Goal: Transaction & Acquisition: Purchase product/service

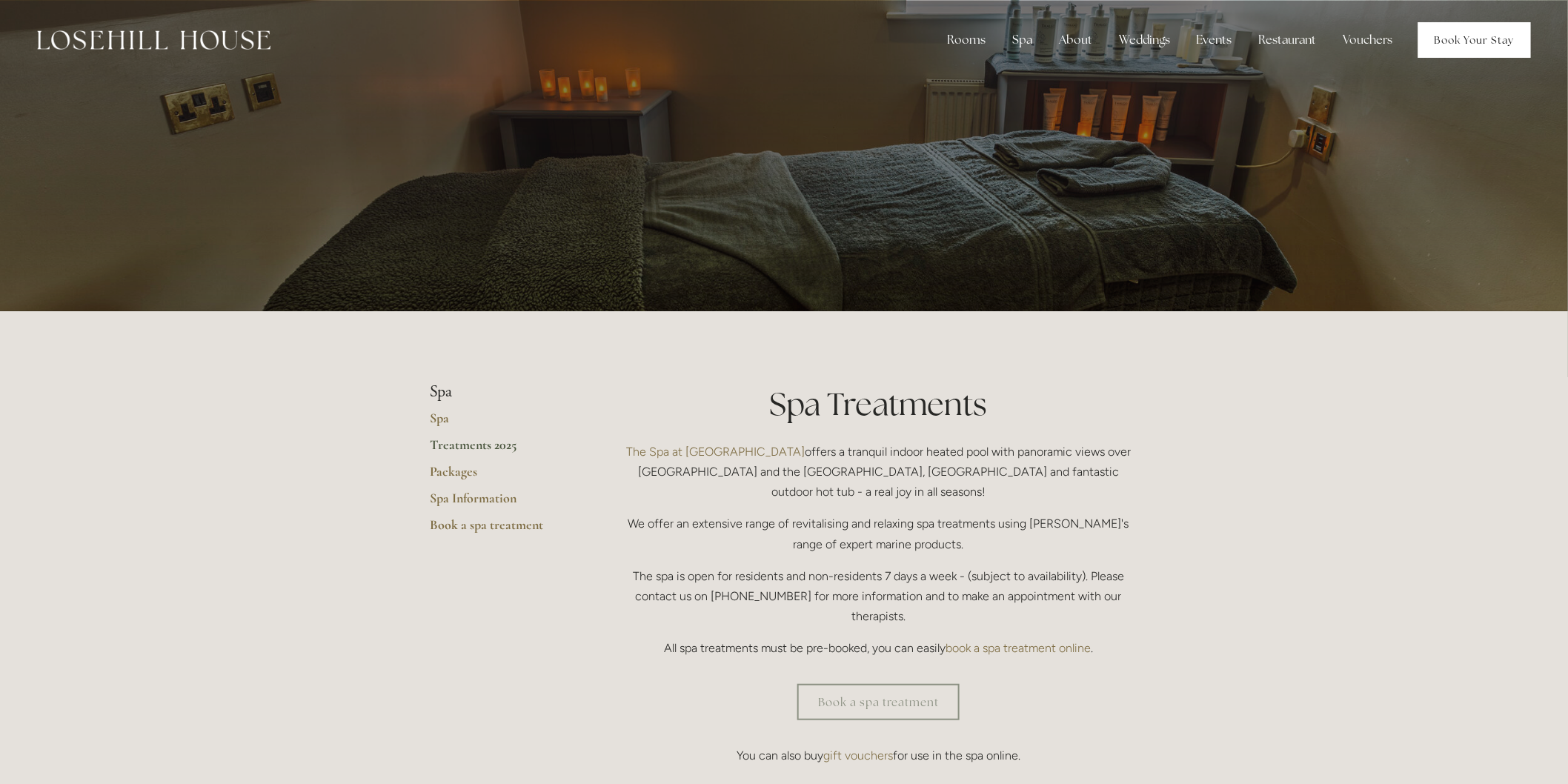
click at [1486, 35] on link "Book Your Stay" at bounding box center [1474, 40] width 112 height 36
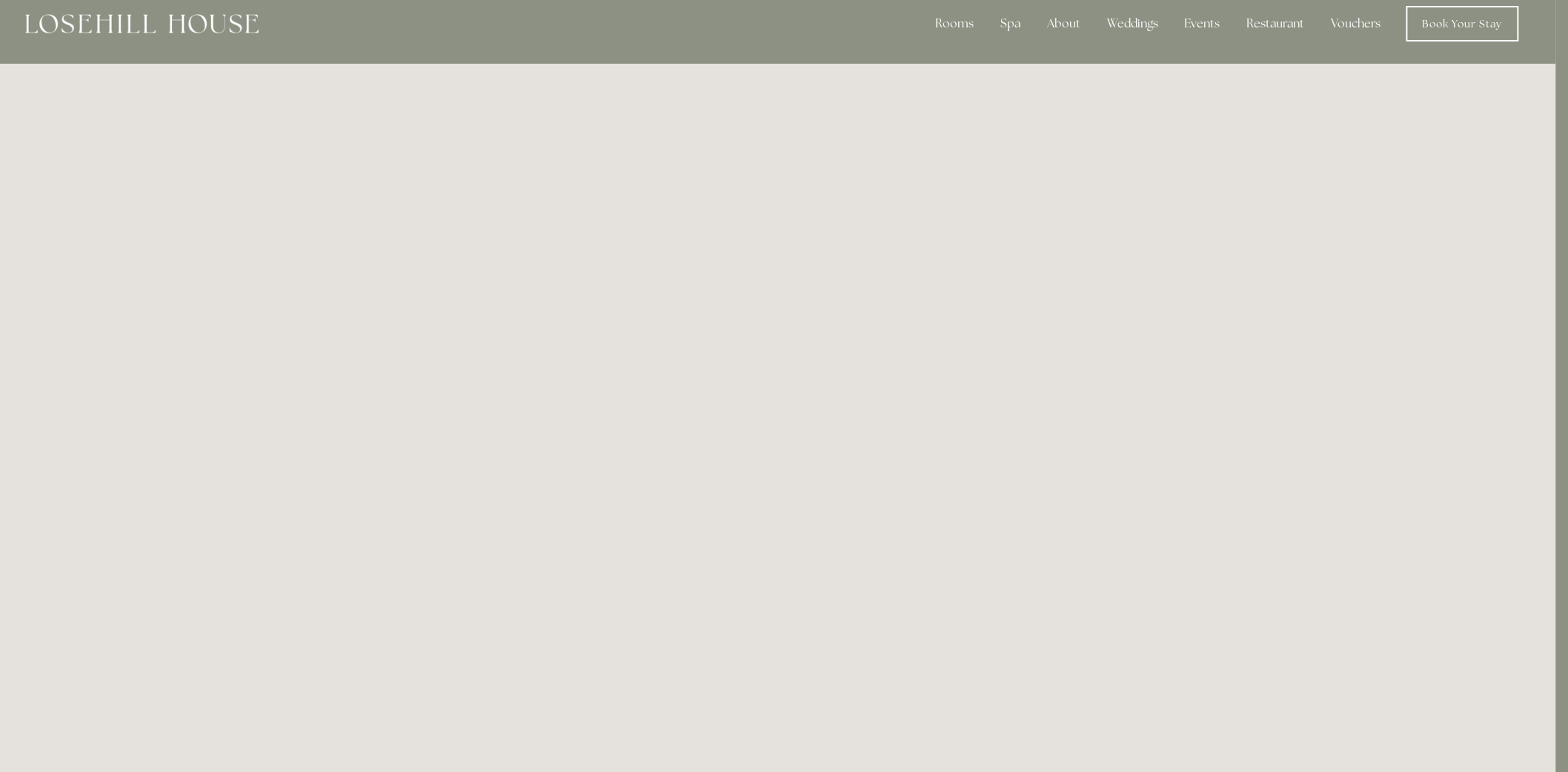
scroll to position [0, 12]
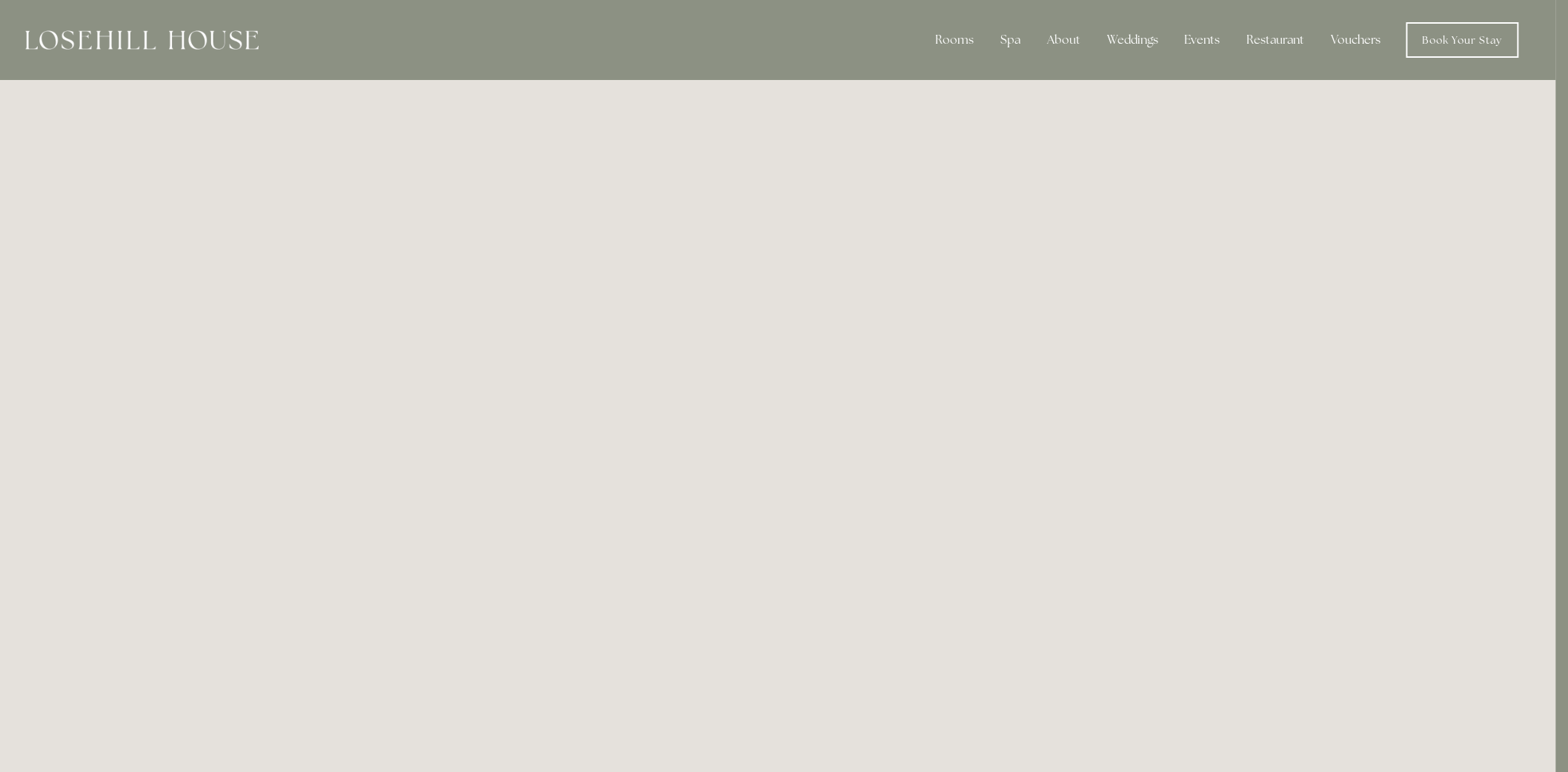
click at [1358, 32] on link "Vouchers" at bounding box center [1356, 40] width 74 height 29
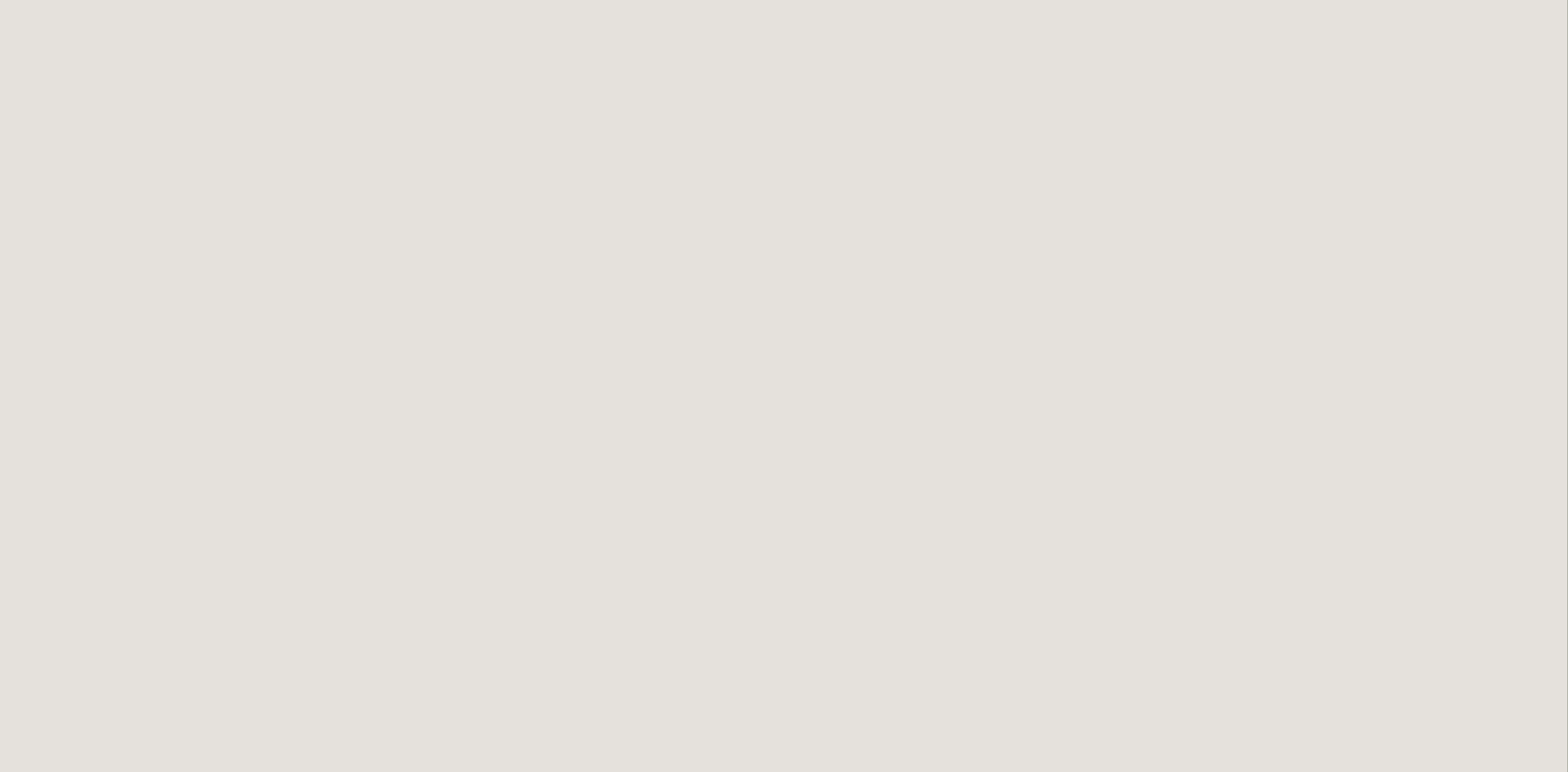
scroll to position [1876, 0]
